Goal: Task Accomplishment & Management: Manage account settings

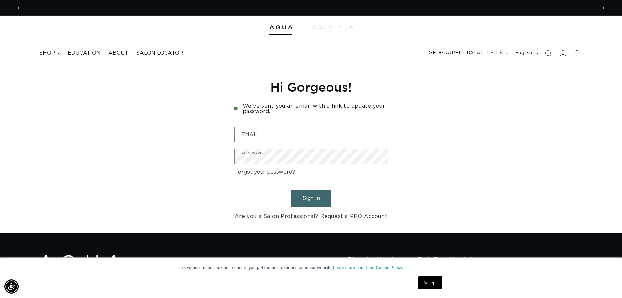
scroll to position [0, 576]
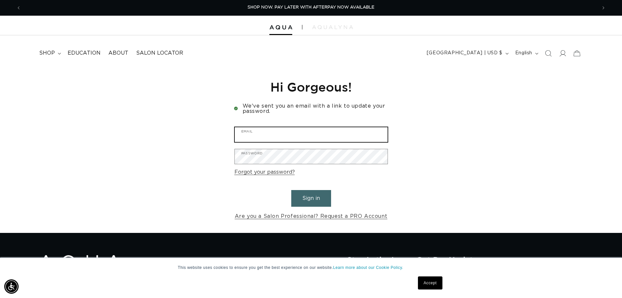
click at [317, 139] on input "Email" at bounding box center [311, 134] width 153 height 15
click at [281, 134] on input "Email" at bounding box center [311, 134] width 153 height 15
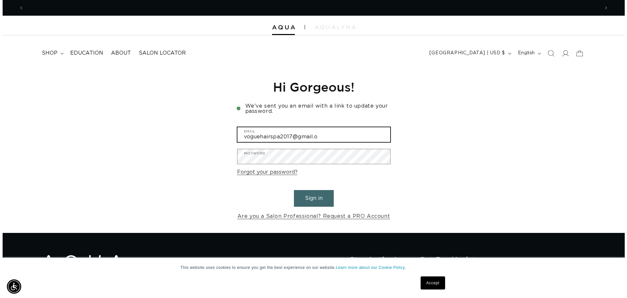
scroll to position [0, 576]
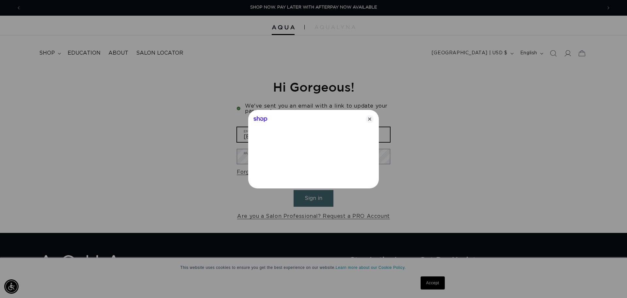
type input "[EMAIL_ADDRESS][DOMAIN_NAME]"
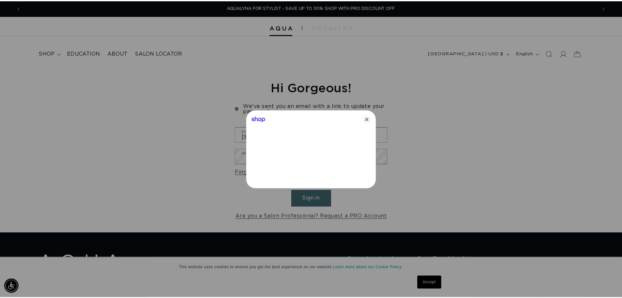
scroll to position [0, 0]
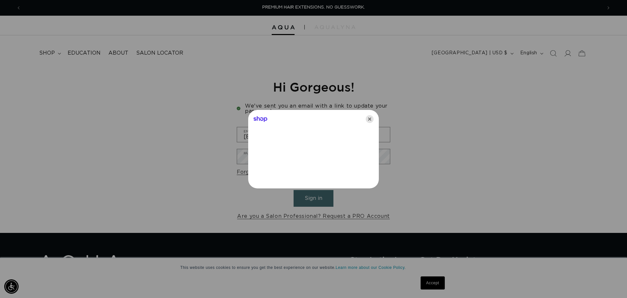
click at [370, 120] on icon "Close" at bounding box center [370, 119] width 8 height 8
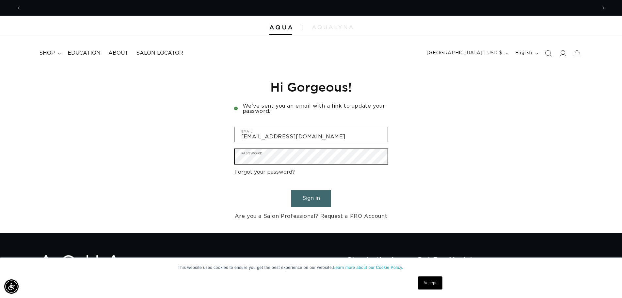
scroll to position [0, 1152]
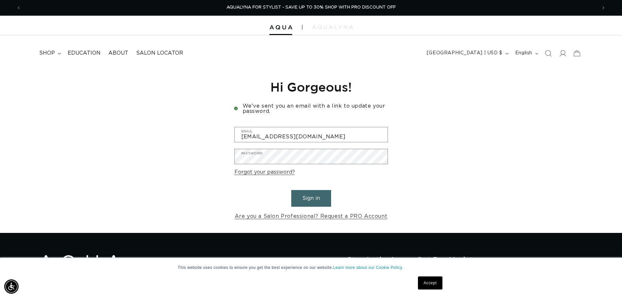
click at [313, 189] on form "[EMAIL_ADDRESS][DOMAIN_NAME] Email Password Forgot your password? Sign in Are y…" at bounding box center [312, 174] width 154 height 94
click at [313, 192] on button "Sign in" at bounding box center [311, 198] width 40 height 17
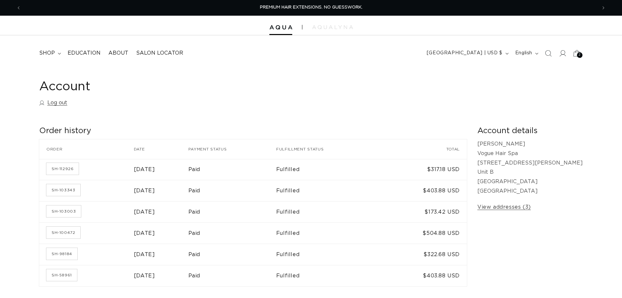
click at [582, 56] on div "2 2" at bounding box center [580, 55] width 6 height 6
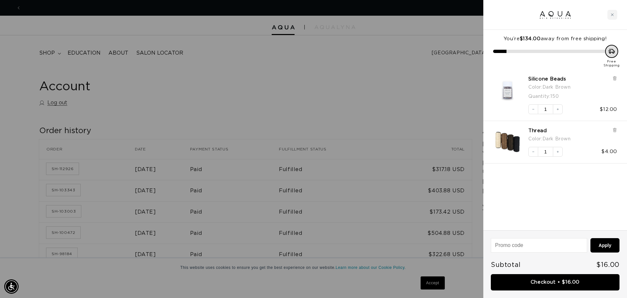
scroll to position [0, 1162]
